Goal: Transaction & Acquisition: Purchase product/service

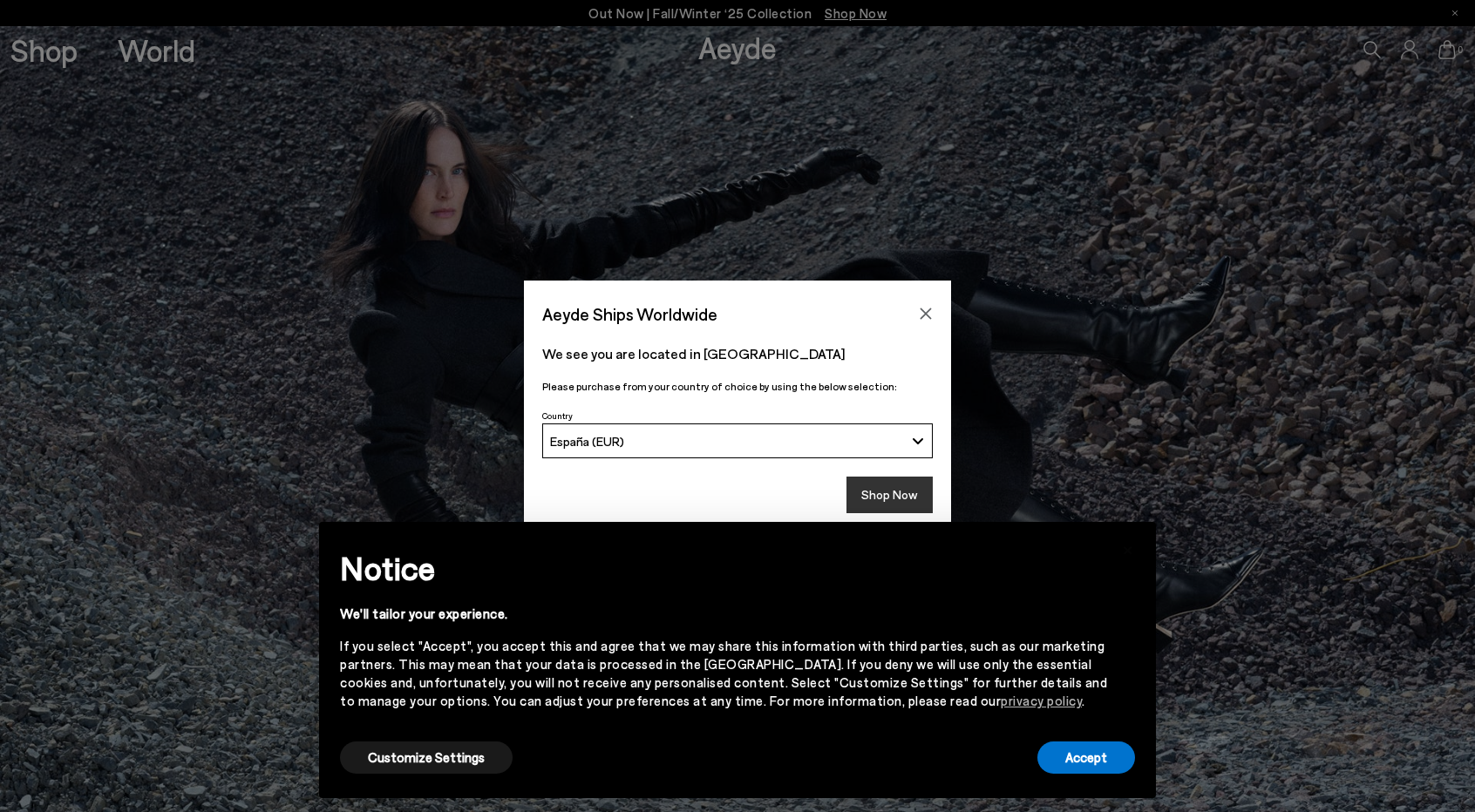
click at [925, 501] on button "Shop Now" at bounding box center [889, 495] width 86 height 37
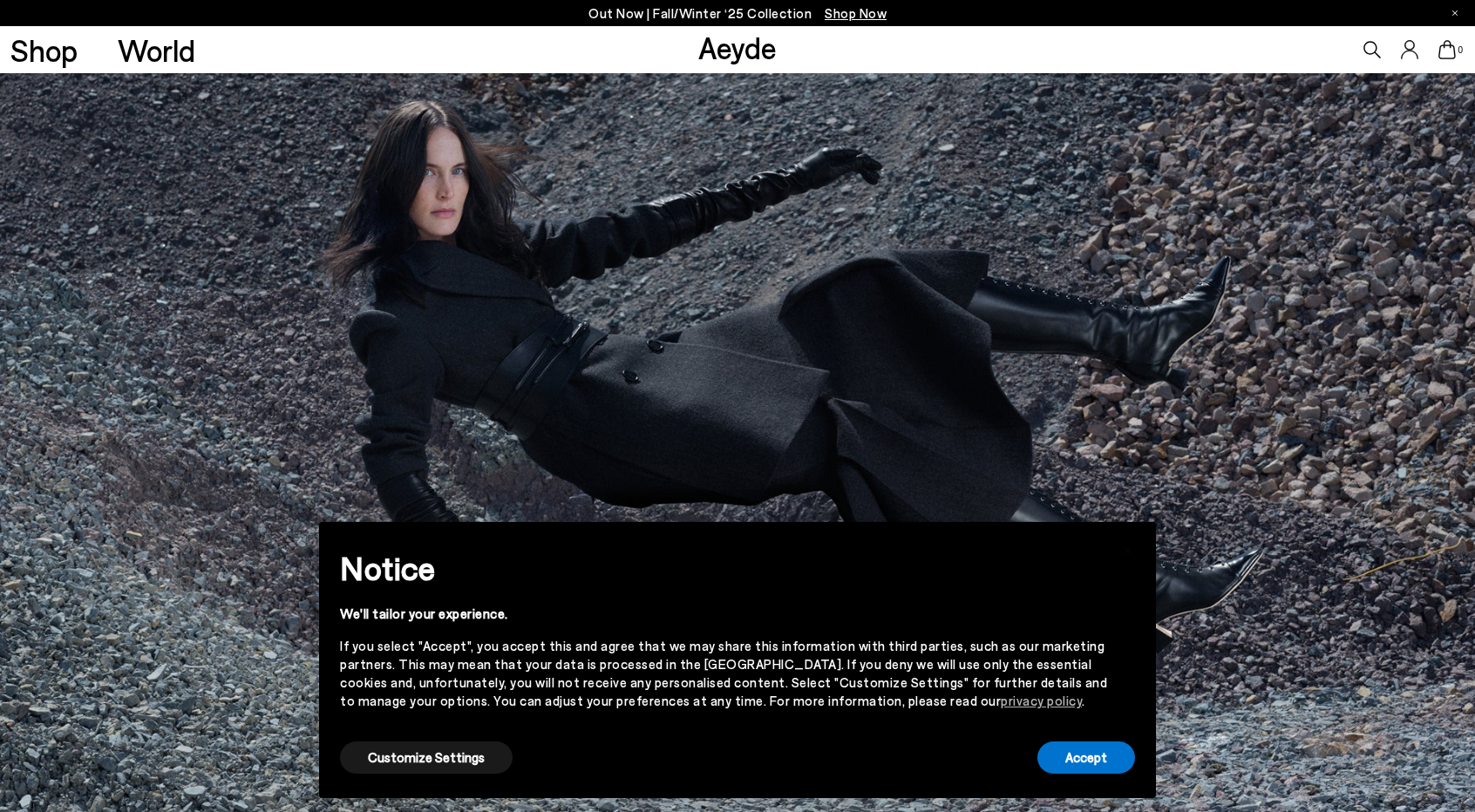
scroll to position [31, 0]
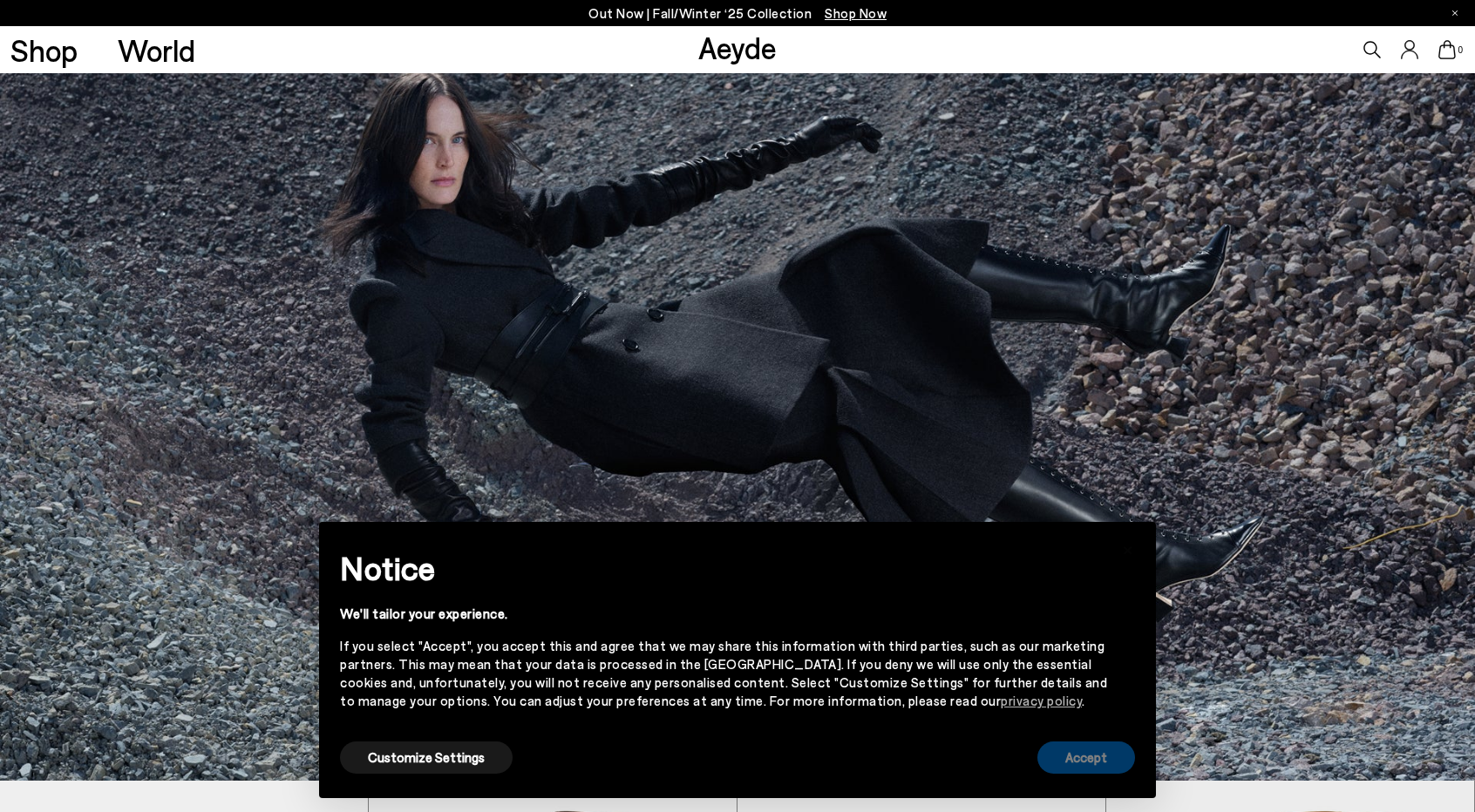
click at [1084, 745] on button "Accept" at bounding box center [1086, 757] width 98 height 32
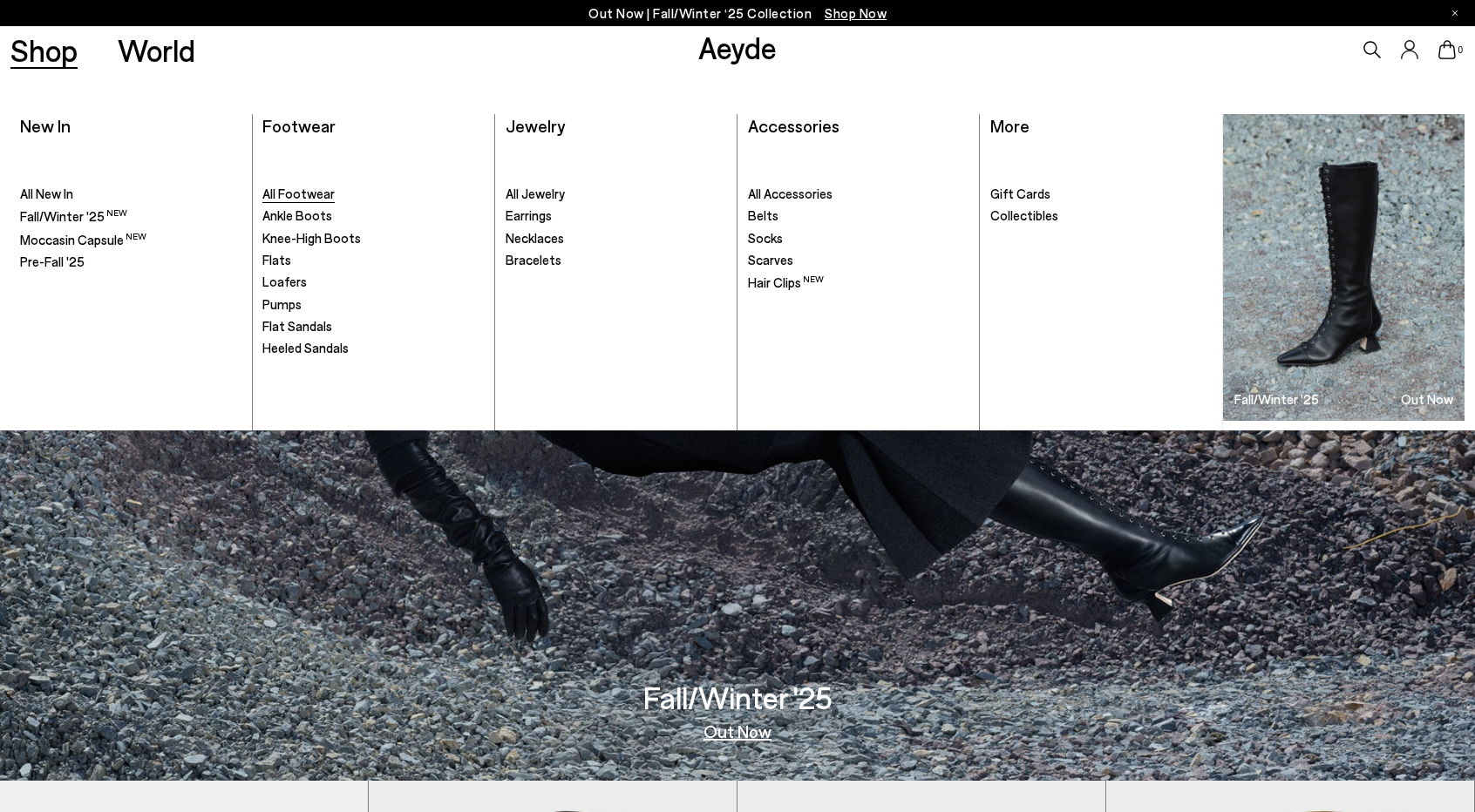
click at [310, 191] on span "All Footwear" at bounding box center [298, 193] width 73 height 16
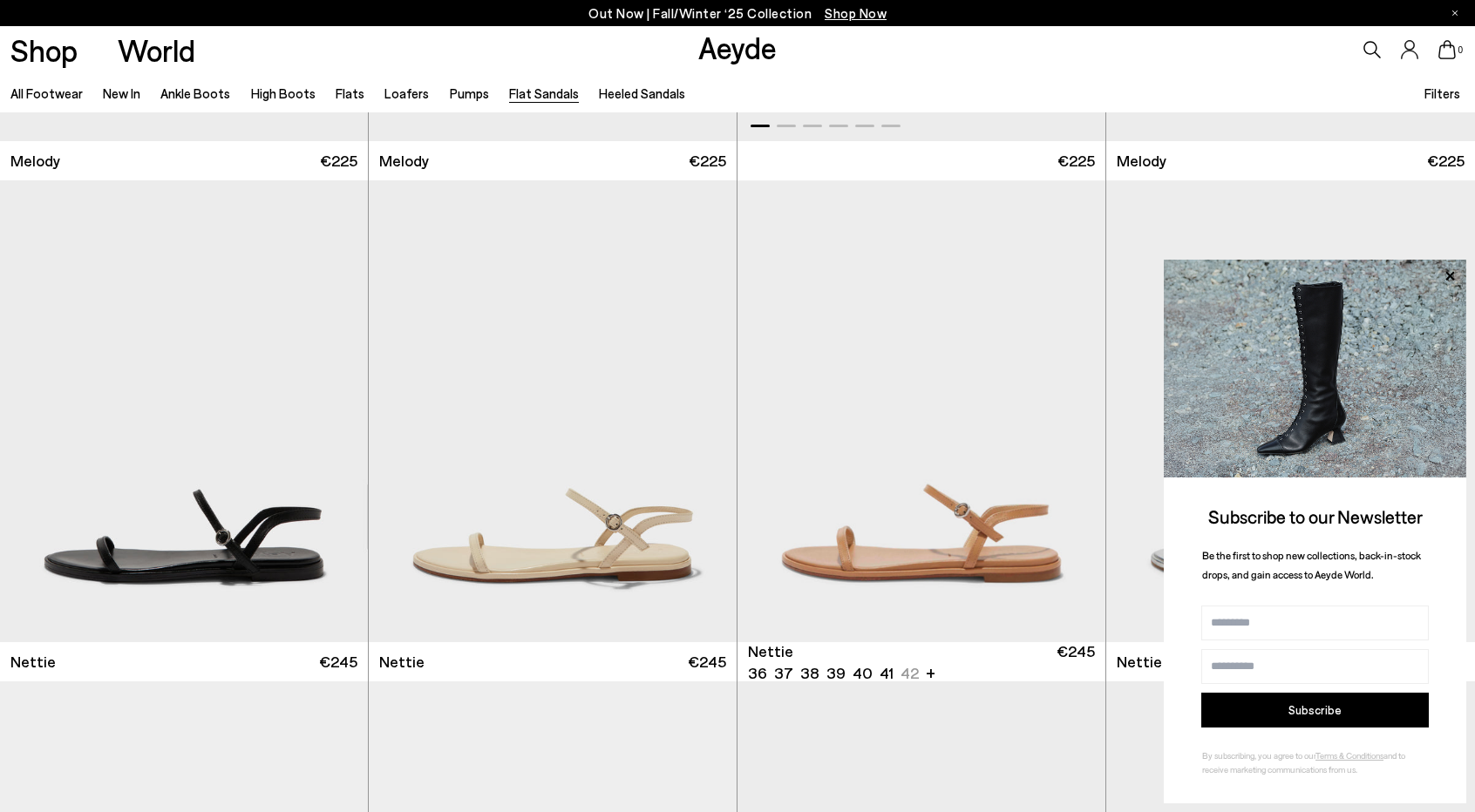
scroll to position [494, 0]
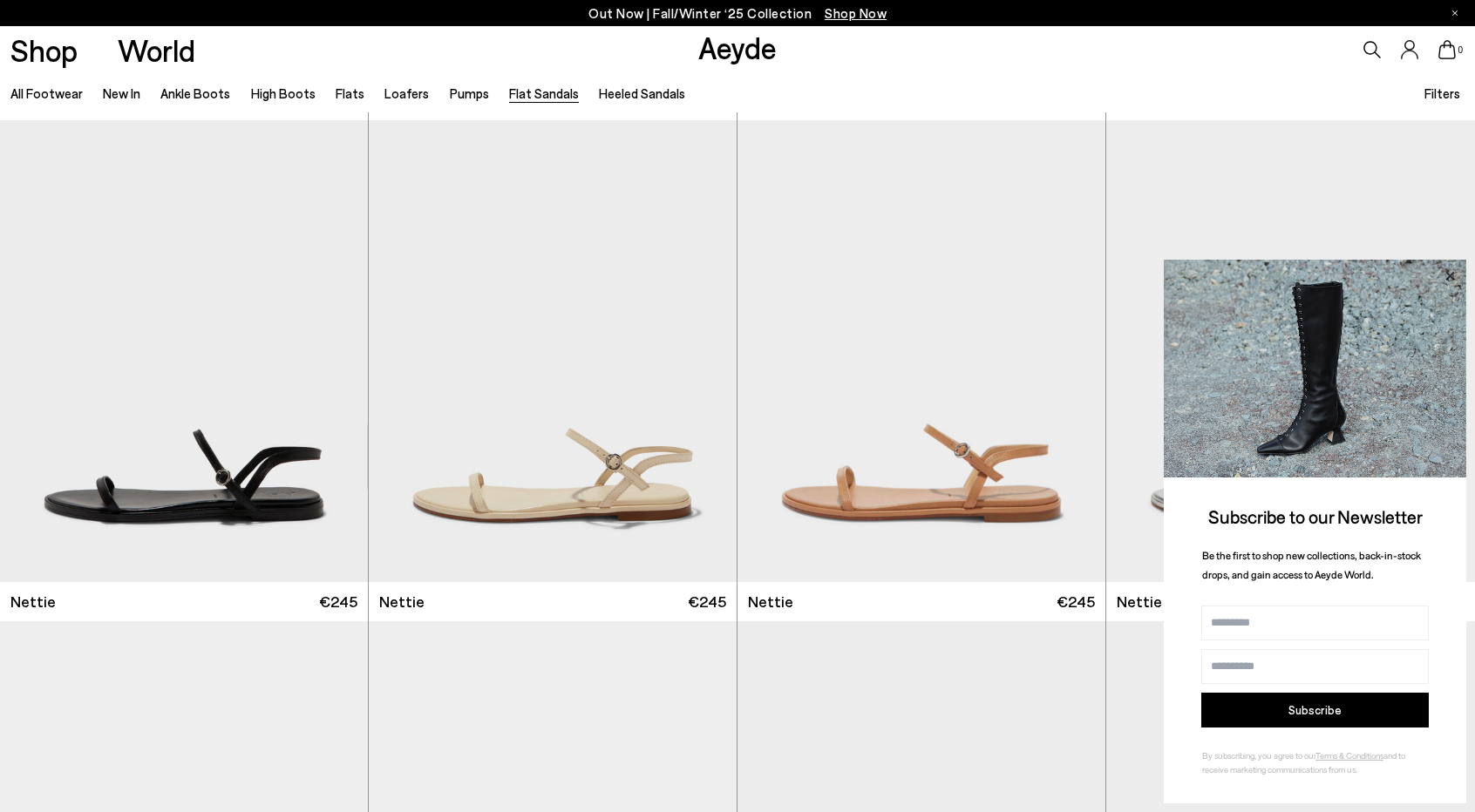
click at [1455, 272] on icon at bounding box center [1449, 276] width 22 height 22
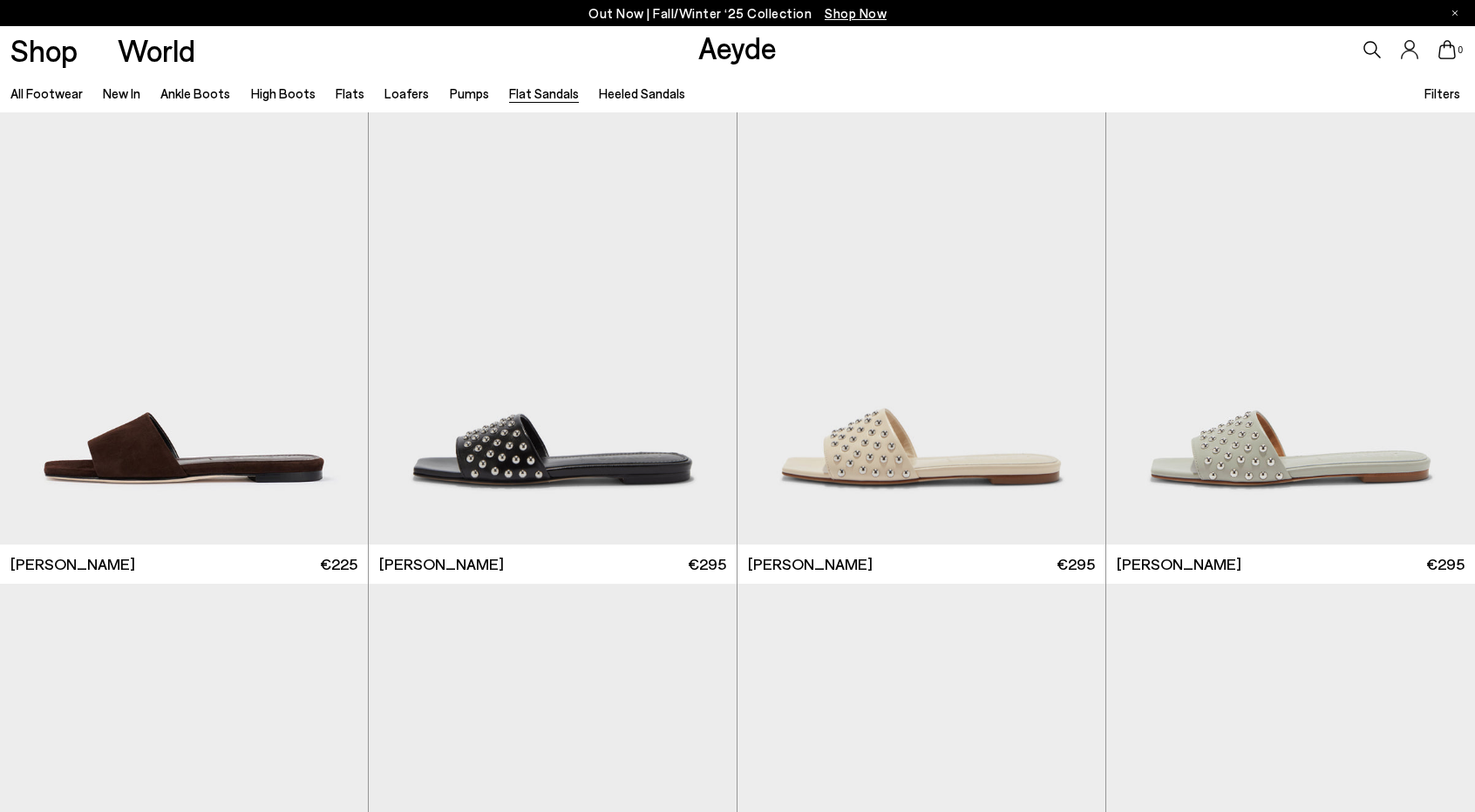
scroll to position [1533, 0]
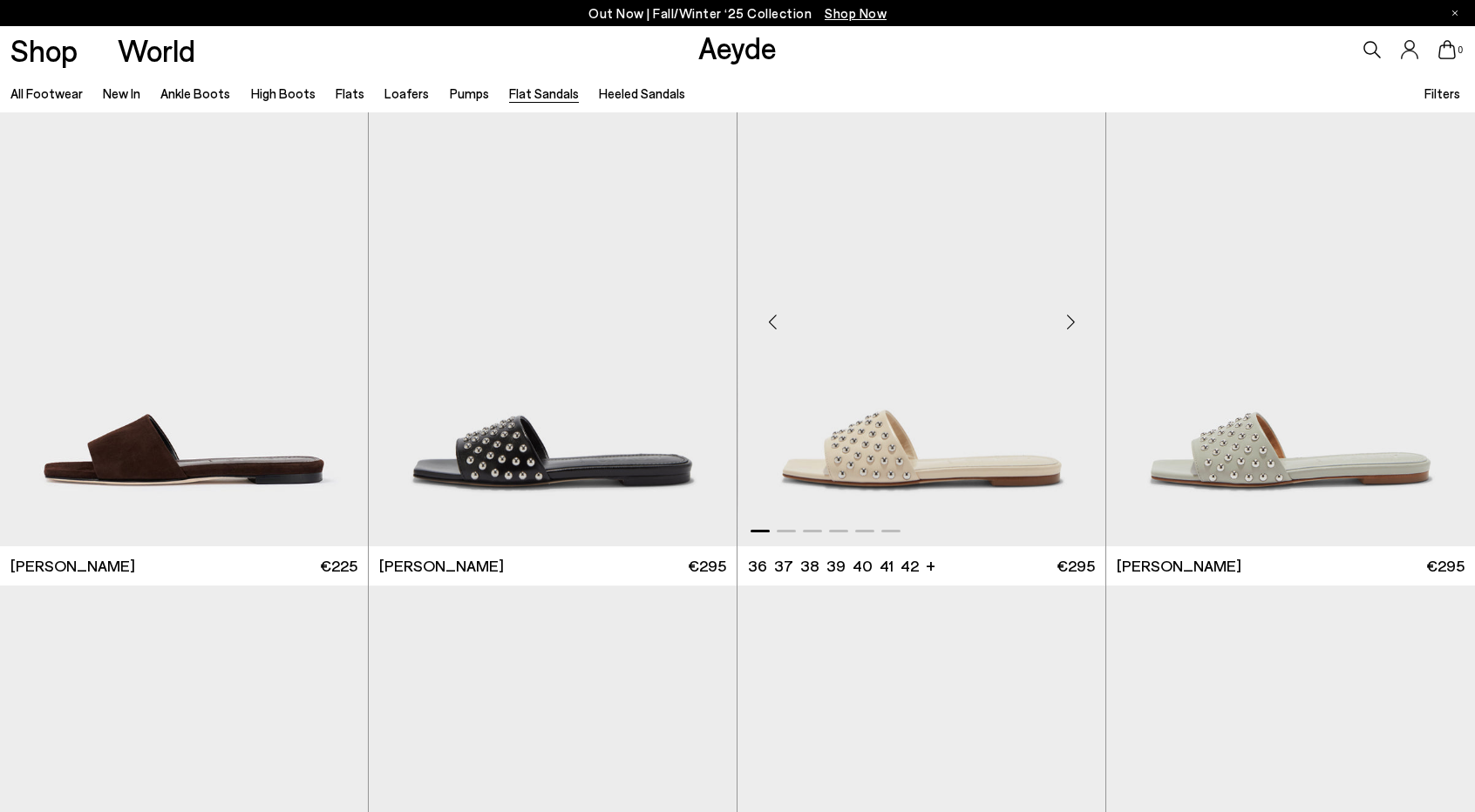
click at [842, 446] on img "1 / 6" at bounding box center [922, 314] width 368 height 462
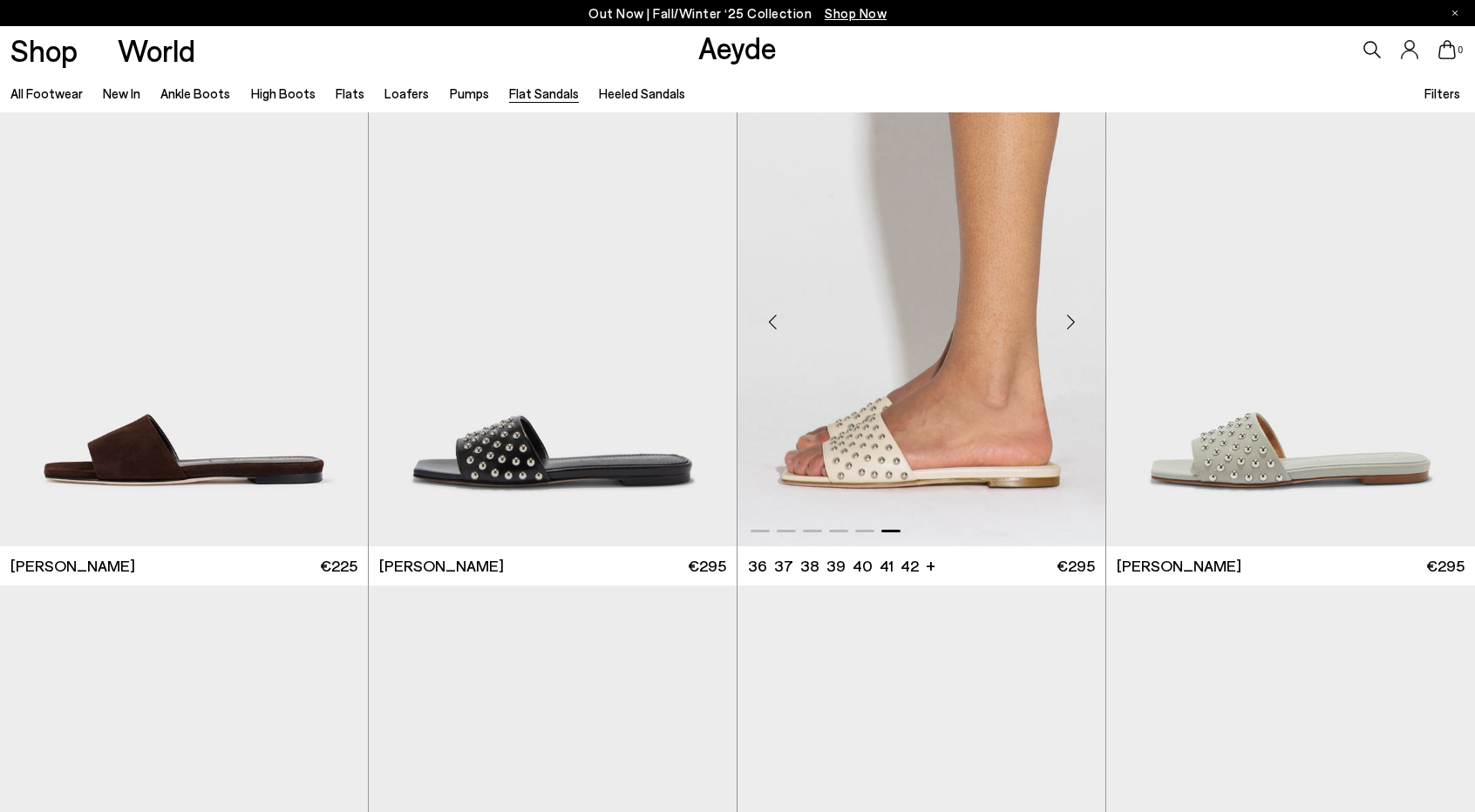
click at [842, 446] on img "6 / 6" at bounding box center [921, 314] width 368 height 462
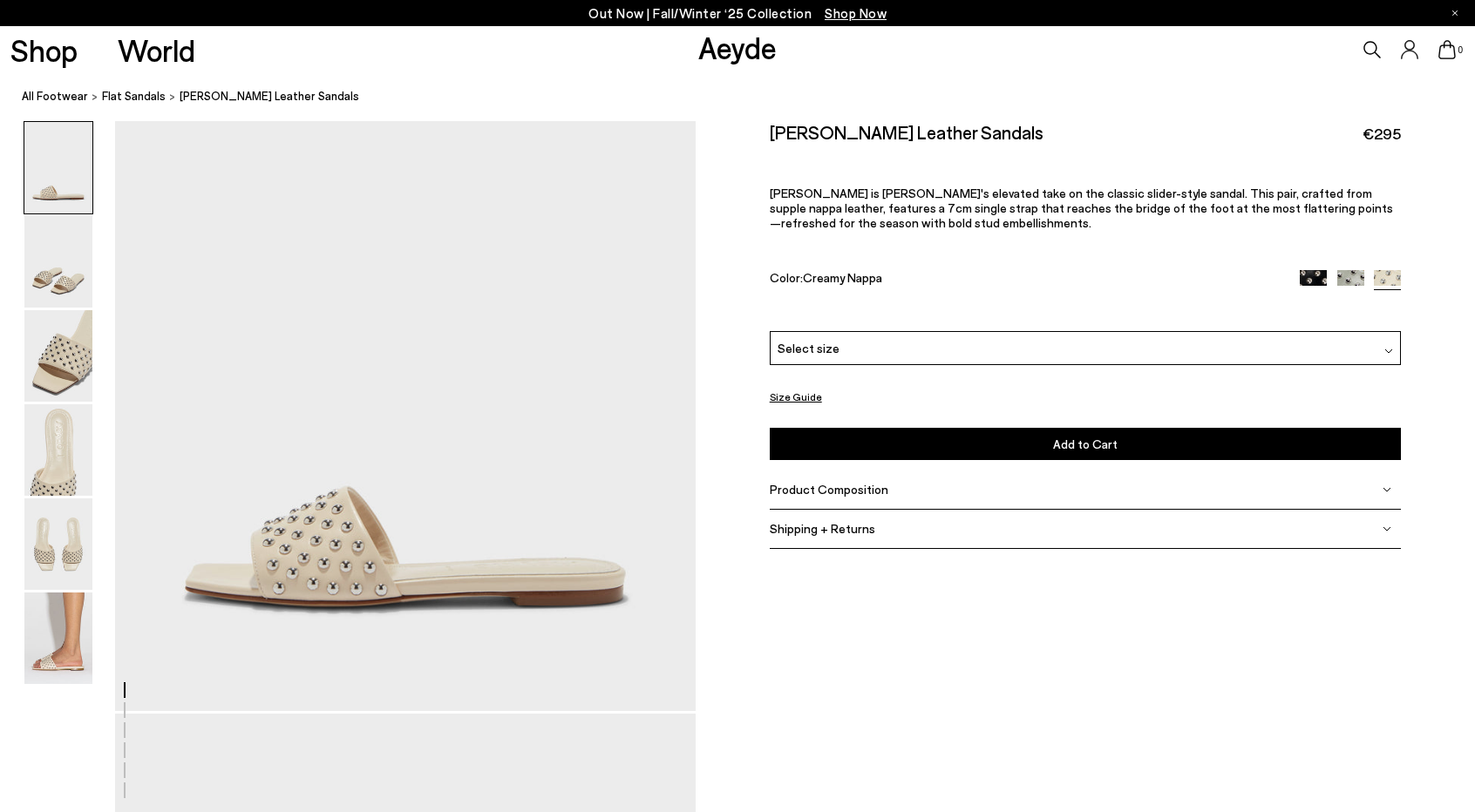
scroll to position [102, 0]
click at [62, 512] on img at bounding box center [58, 544] width 68 height 91
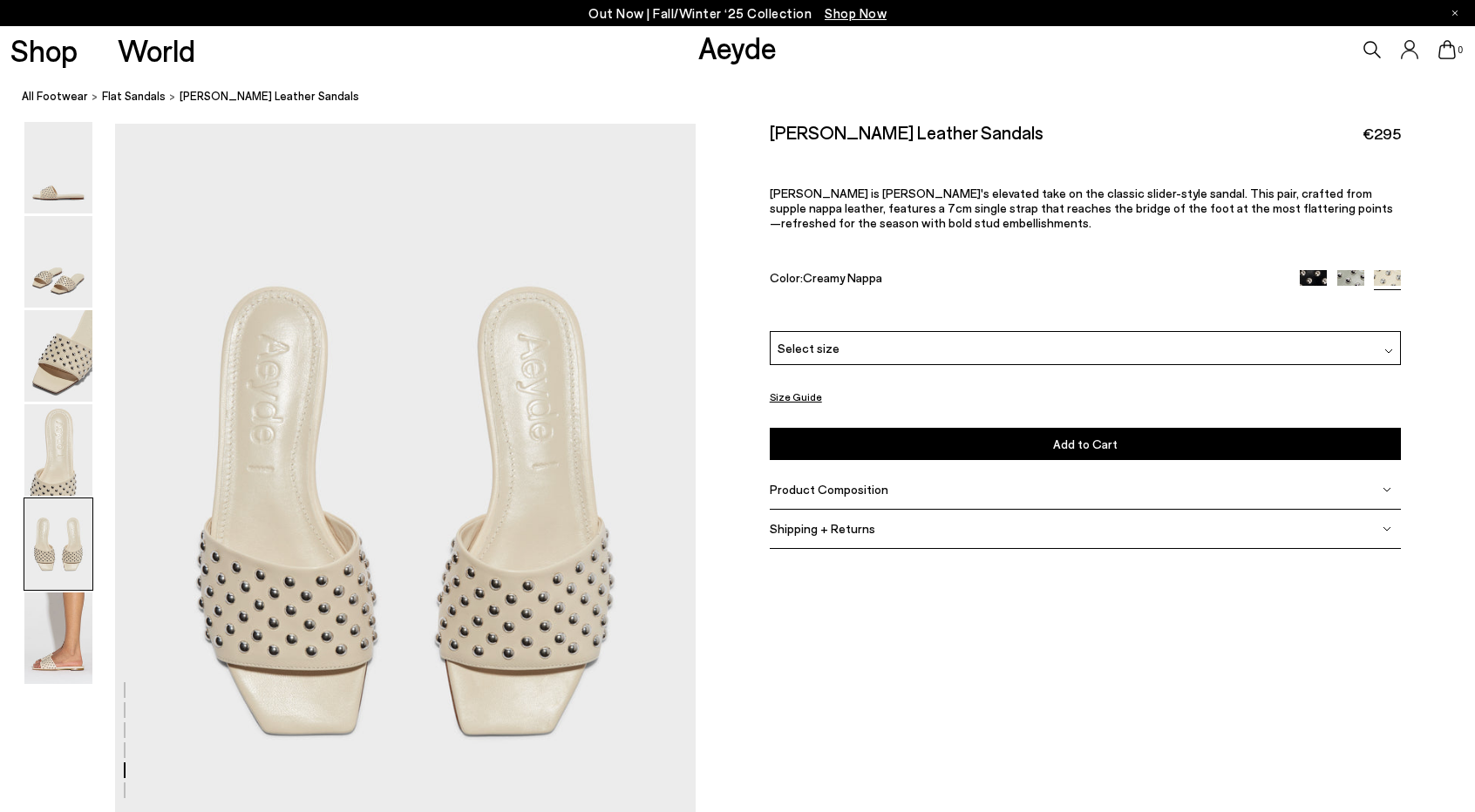
scroll to position [3025, 0]
